Goal: Information Seeking & Learning: Learn about a topic

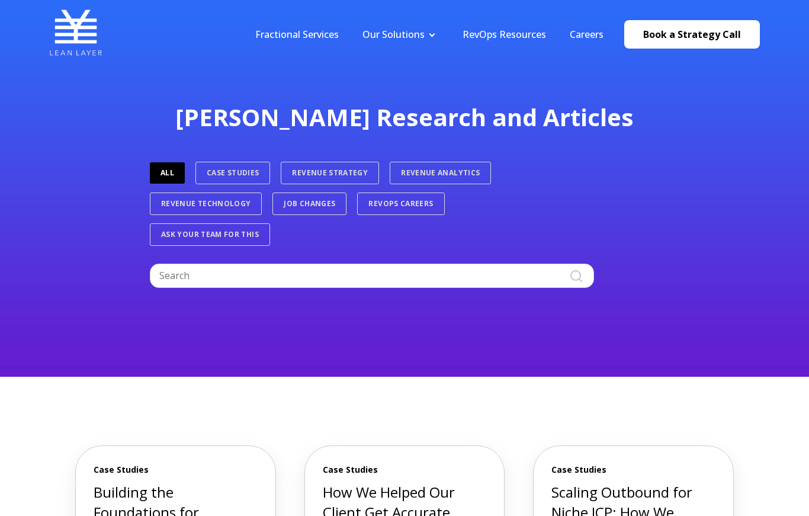
click at [706, 27] on link "Book a Strategy Call" at bounding box center [692, 34] width 136 height 28
click at [512, 28] on link "RevOps Resources" at bounding box center [503, 34] width 83 height 13
click at [348, 168] on link "Revenue Strategy" at bounding box center [330, 173] width 98 height 22
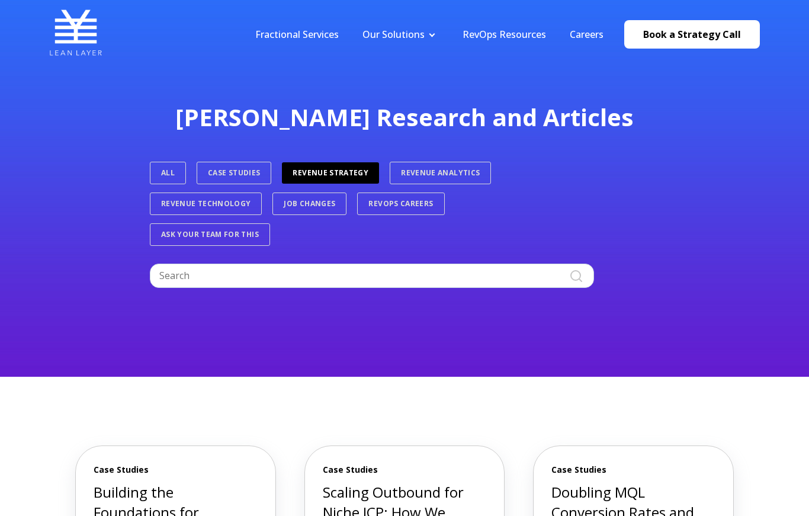
click at [449, 179] on link "Revenue Analytics" at bounding box center [440, 173] width 101 height 22
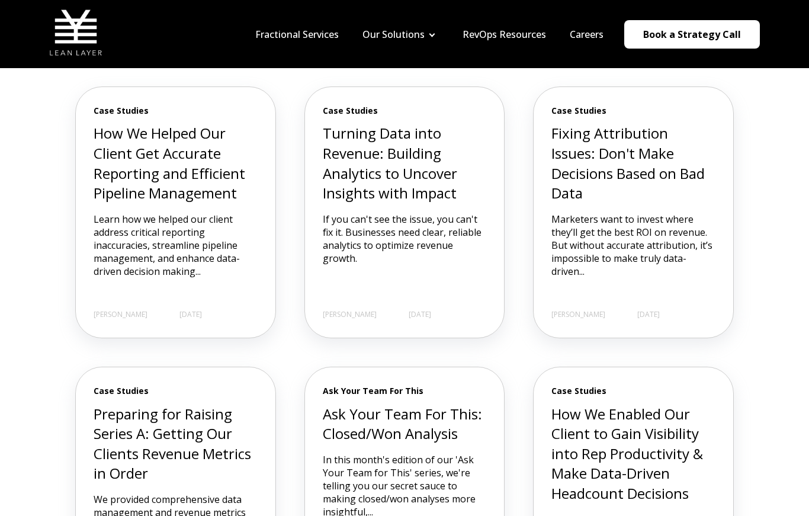
scroll to position [360, 0]
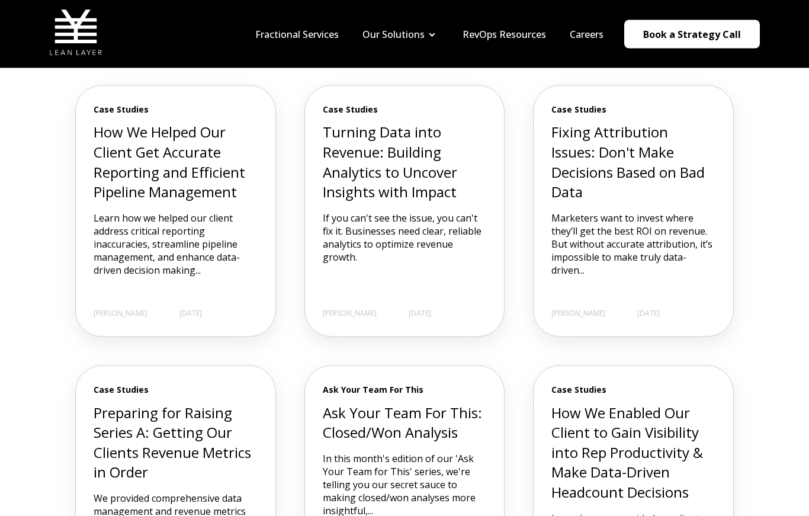
click at [85, 42] on img at bounding box center [75, 32] width 53 height 53
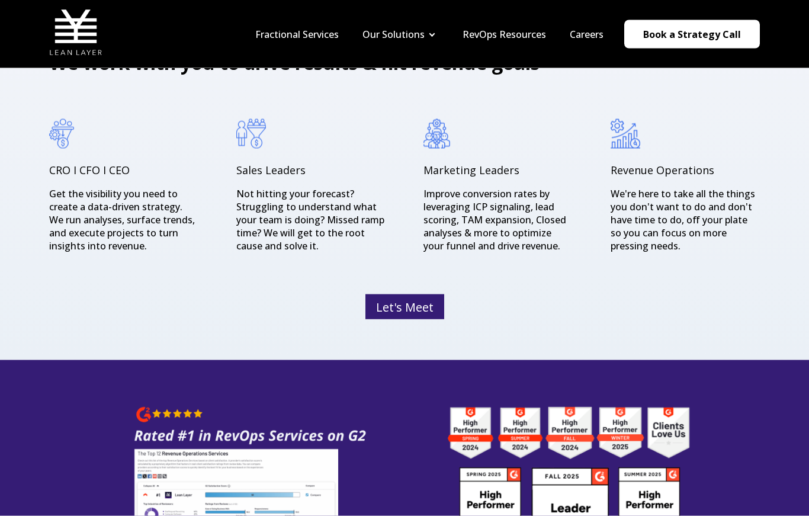
scroll to position [1629, 0]
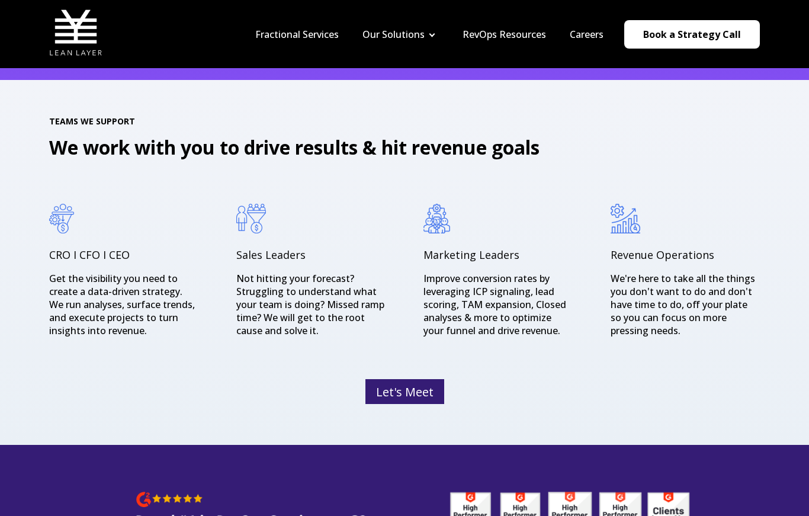
click at [741, 313] on p "We're here to take all the things you don't want to do and don't have time to d…" at bounding box center [684, 304] width 149 height 65
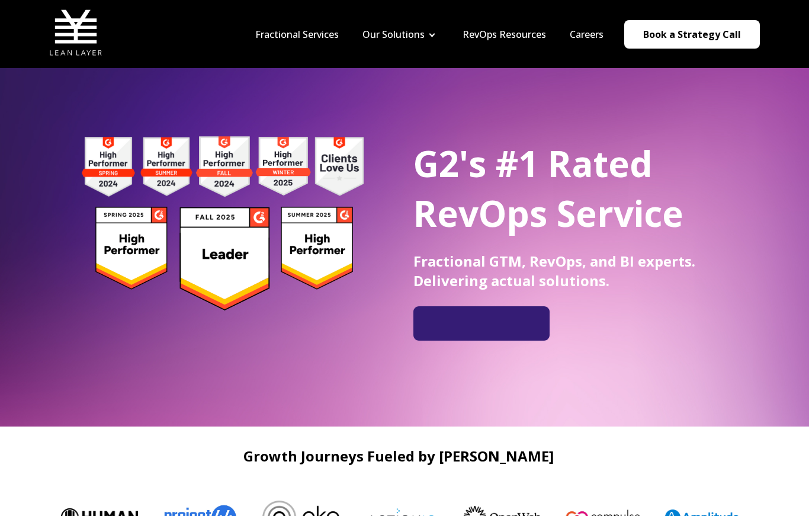
scroll to position [23, 0]
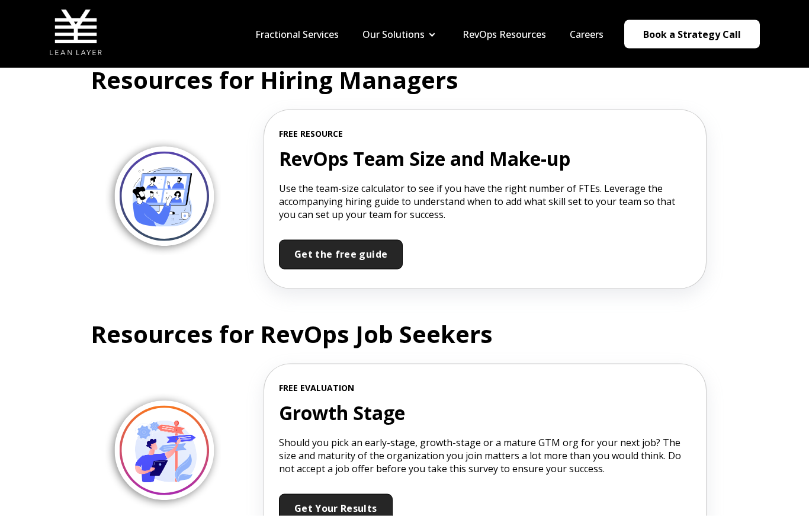
scroll to position [1310, 0]
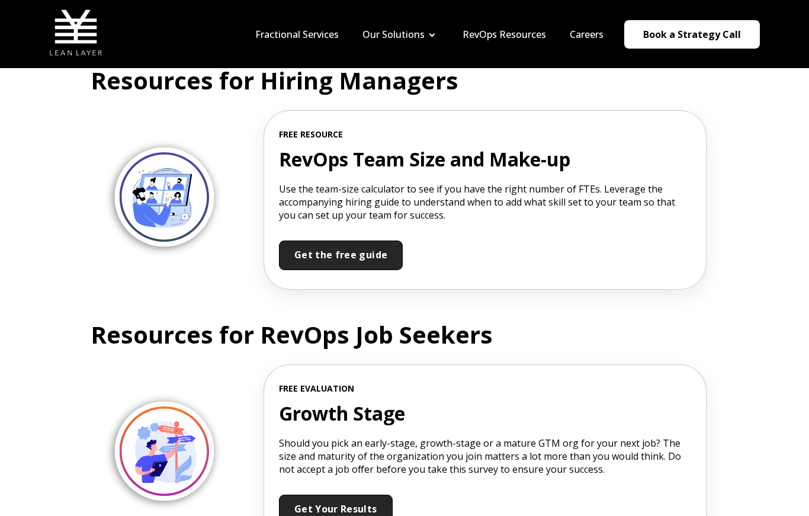
click at [372, 250] on span "Get the free guide" at bounding box center [340, 254] width 93 height 13
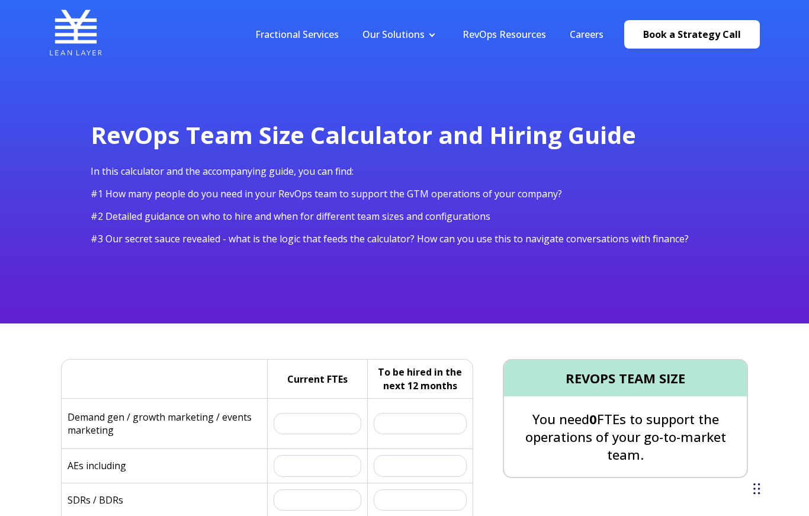
click at [704, 28] on link "Book a Strategy Call" at bounding box center [692, 34] width 136 height 28
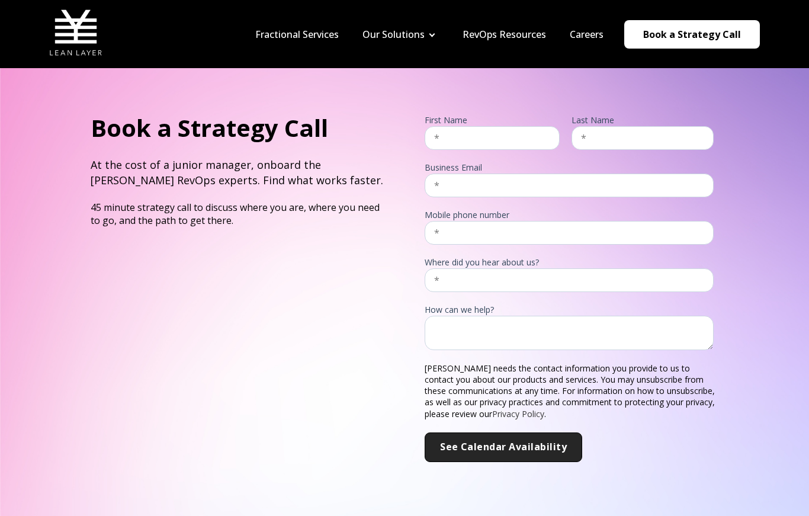
scroll to position [38, 0]
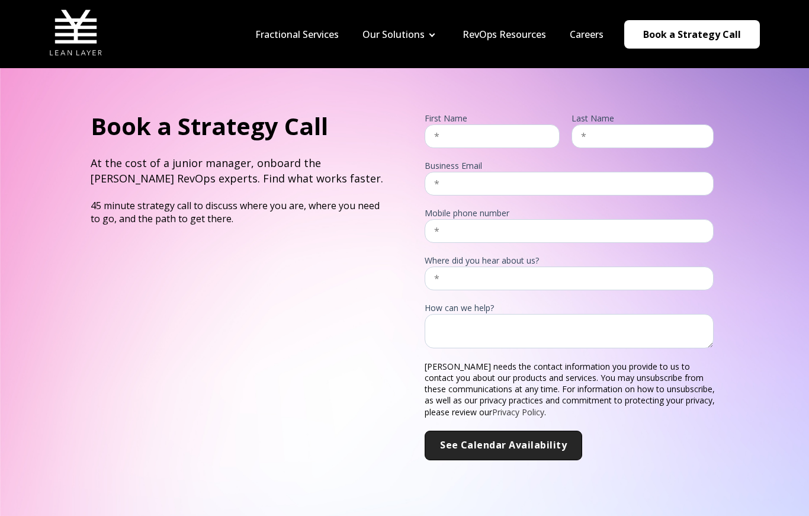
click at [417, 57] on link "Revenue Tech" at bounding box center [399, 55] width 99 height 22
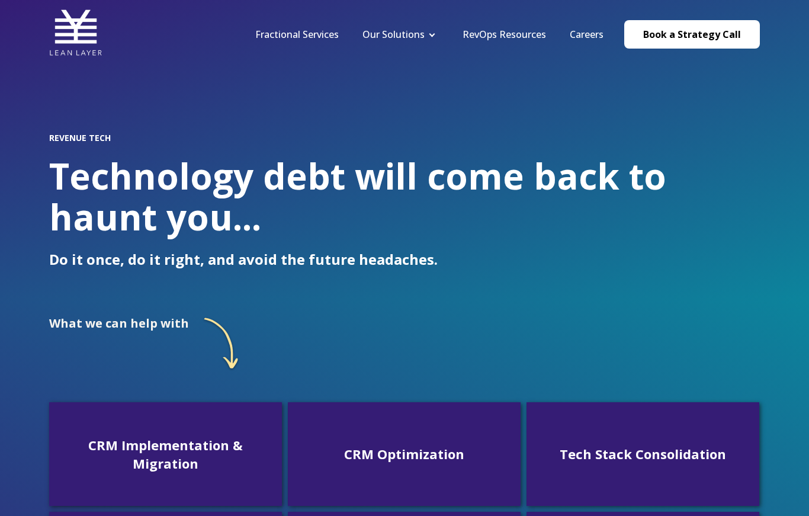
click at [545, 169] on h1 "Technology debt will come back to haunt you..." at bounding box center [404, 197] width 710 height 82
click at [523, 33] on link "RevOps Resources" at bounding box center [503, 34] width 83 height 13
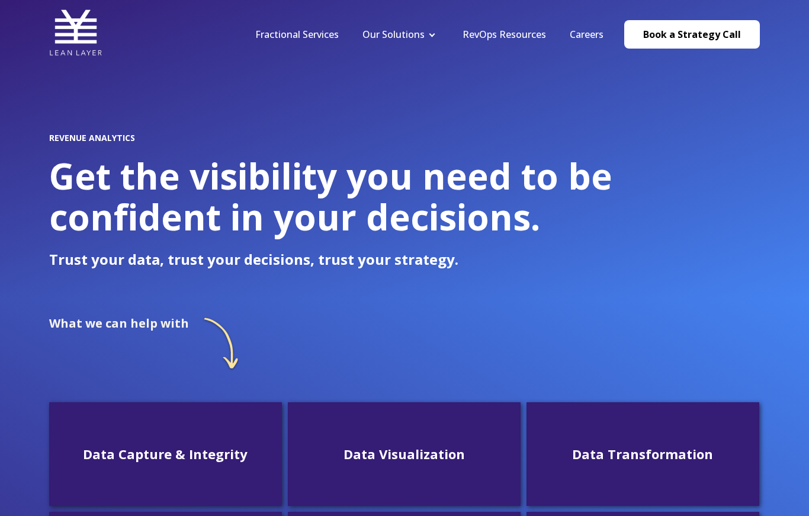
click at [710, 38] on link "Book a Strategy Call" at bounding box center [692, 34] width 136 height 28
click at [79, 40] on img at bounding box center [75, 32] width 53 height 53
click at [377, 84] on link "Revenue Analytics" at bounding box center [399, 78] width 99 height 22
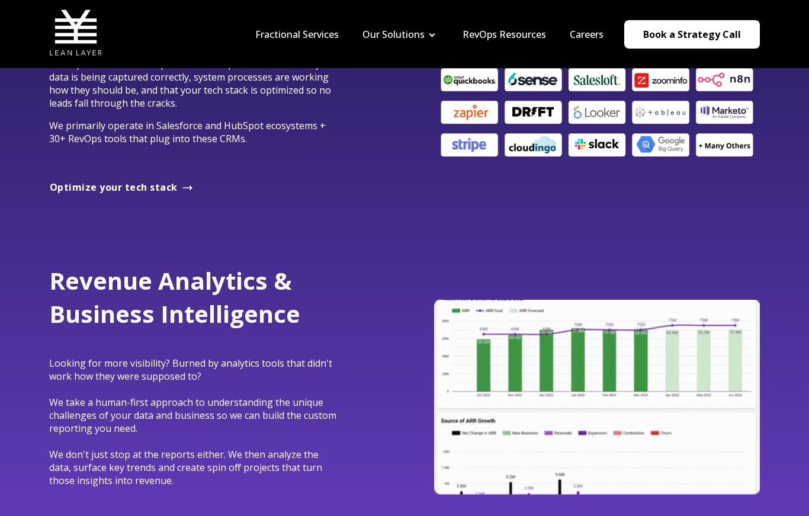
scroll to position [834, 0]
